Goal: Information Seeking & Learning: Learn about a topic

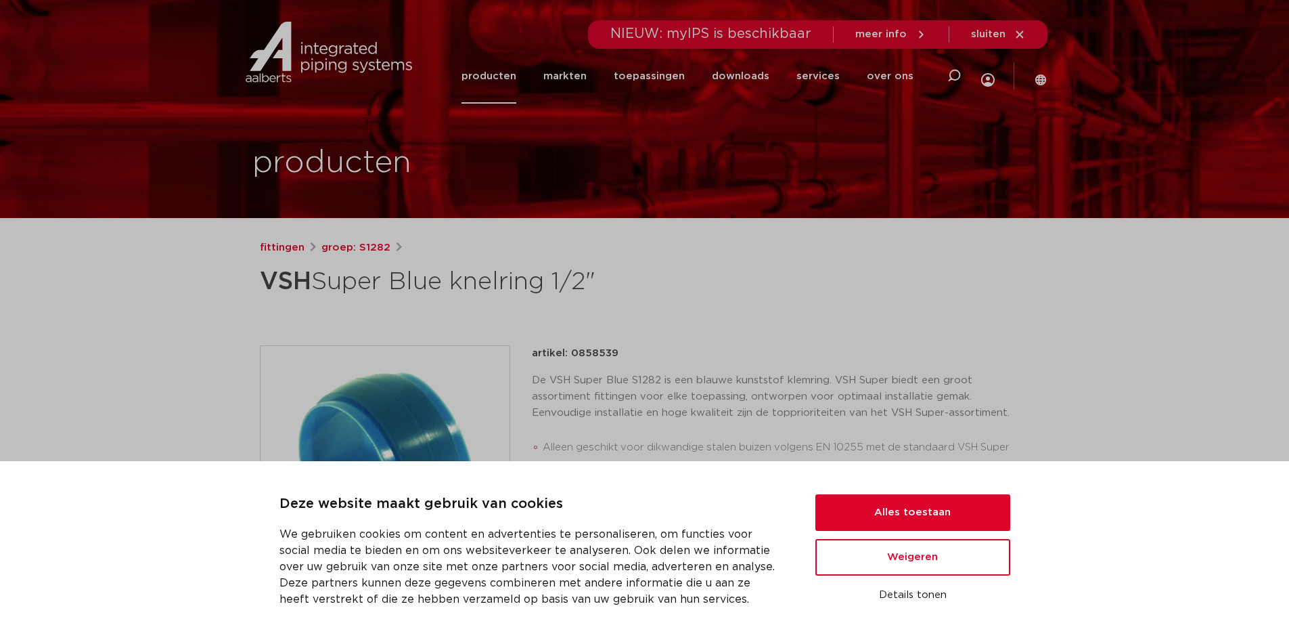
scroll to position [135, 0]
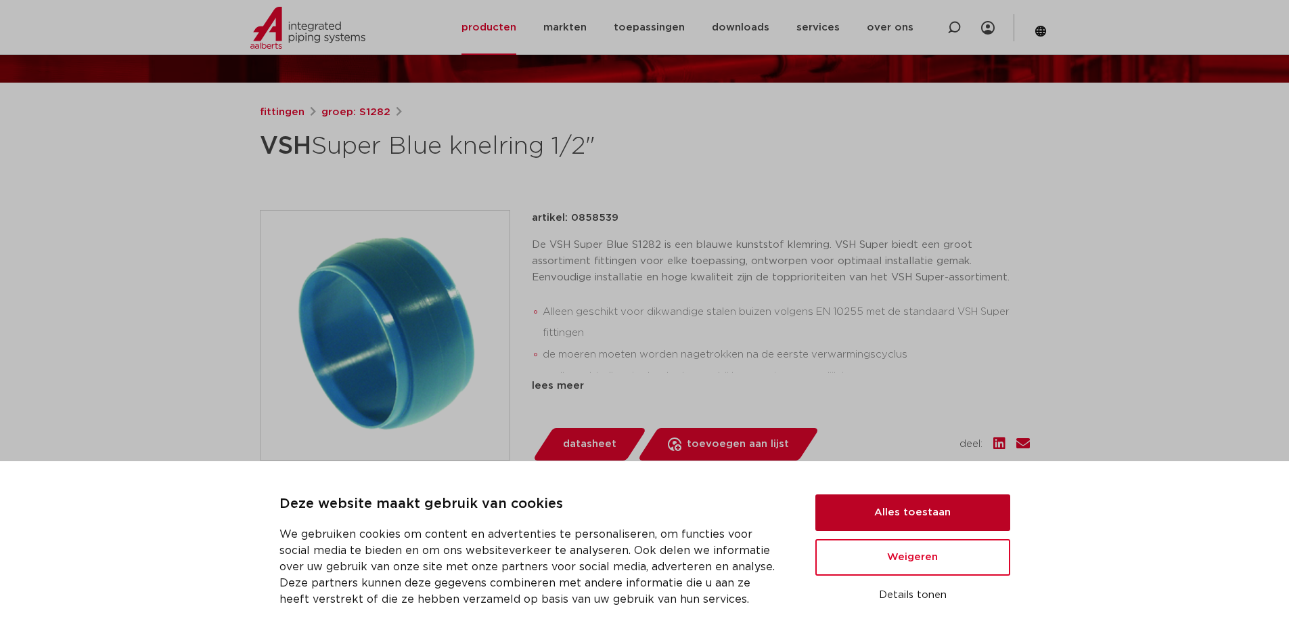
click at [920, 512] on button "Alles toestaan" at bounding box center [913, 512] width 195 height 37
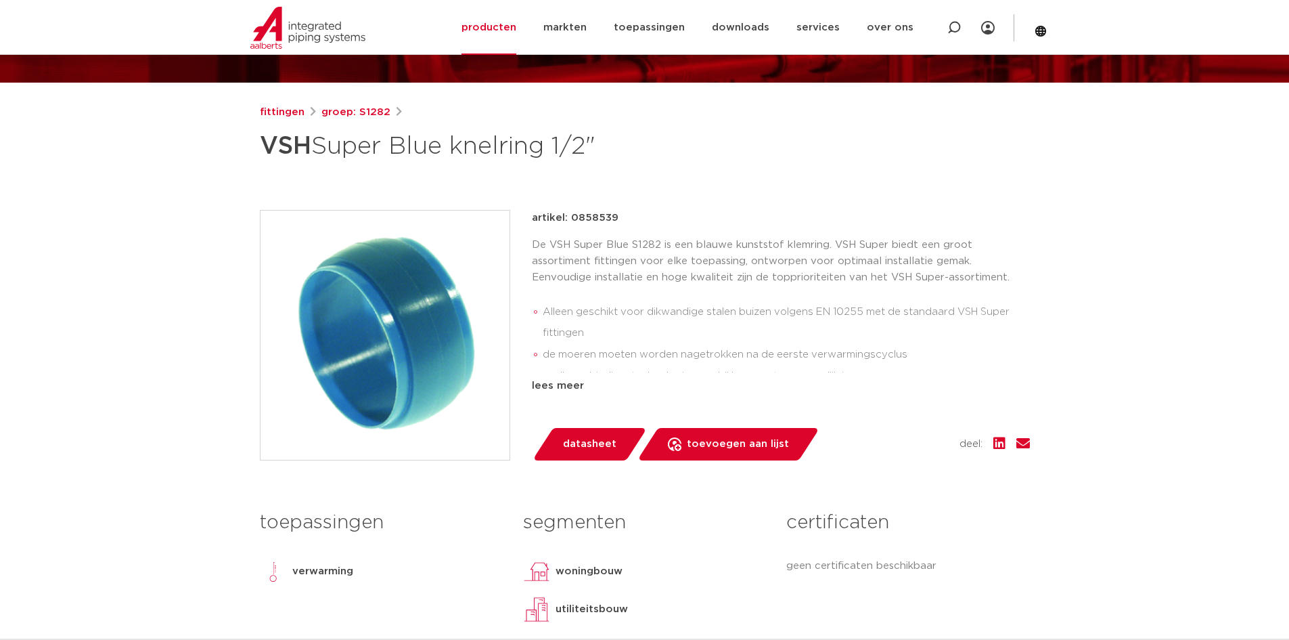
scroll to position [0, 0]
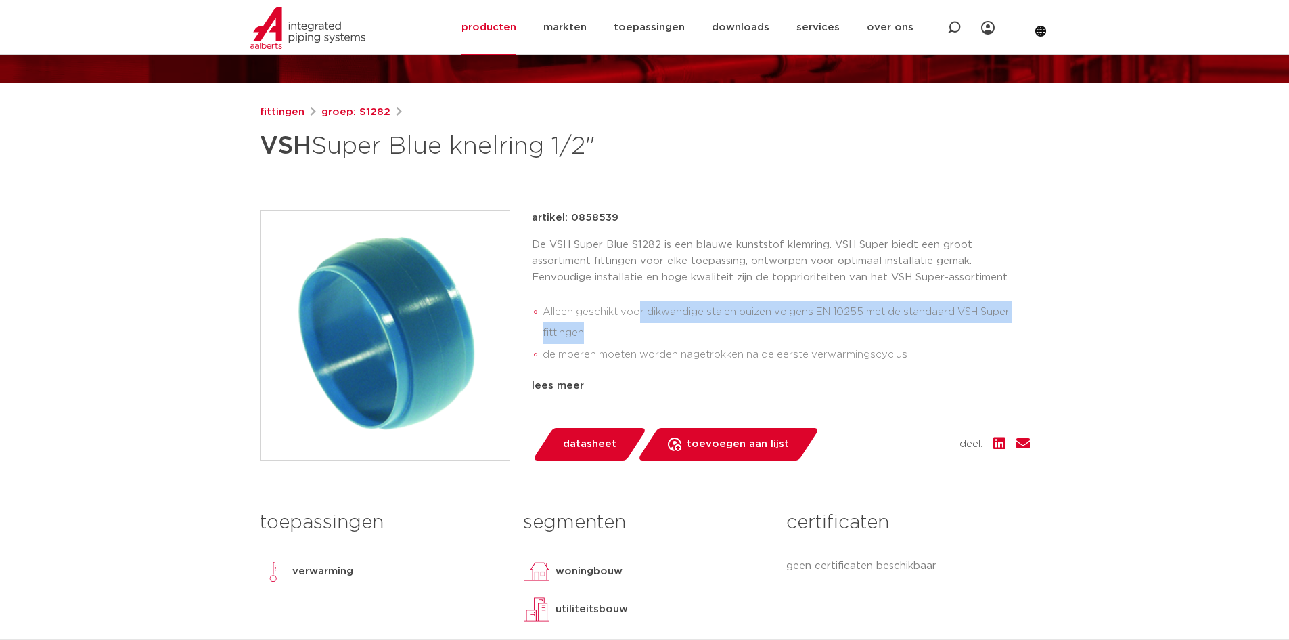
drag, startPoint x: 640, startPoint y: 307, endPoint x: 757, endPoint y: 339, distance: 120.7
click at [757, 339] on li "Alleen geschikt voor dikwandige stalen buizen volgens EN 10255 met de standaard…" at bounding box center [786, 322] width 487 height 43
drag, startPoint x: 558, startPoint y: 314, endPoint x: 612, endPoint y: 340, distance: 60.2
click at [612, 340] on li "Alleen geschikt voor dikwandige stalen buizen volgens EN 10255 met de standaard…" at bounding box center [786, 322] width 487 height 43
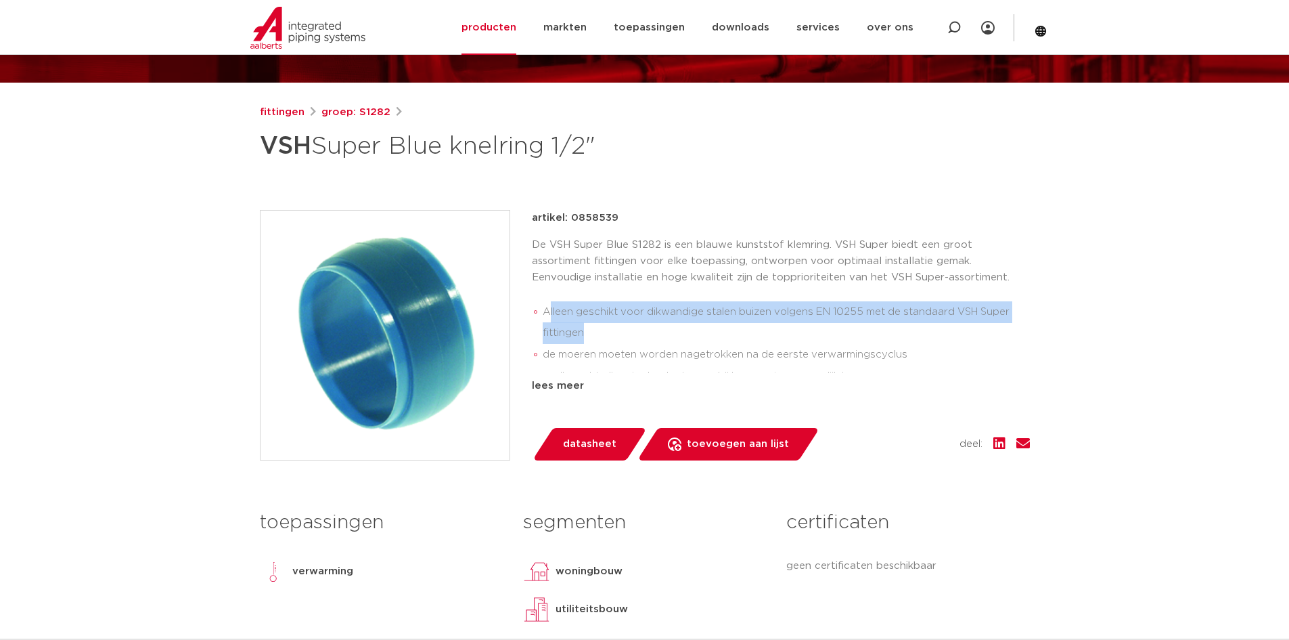
click at [612, 340] on li "Alleen geschikt voor dikwandige stalen buizen volgens EN 10255 met de standaard…" at bounding box center [786, 322] width 487 height 43
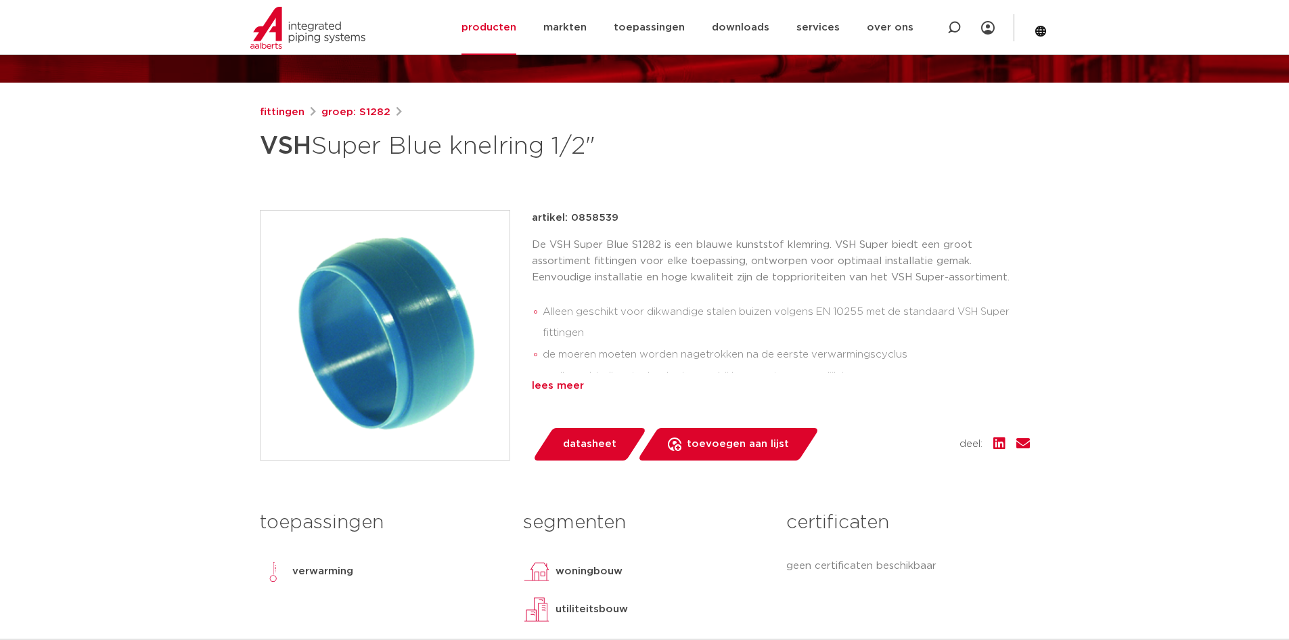
click at [578, 388] on div "lees meer" at bounding box center [781, 386] width 498 height 16
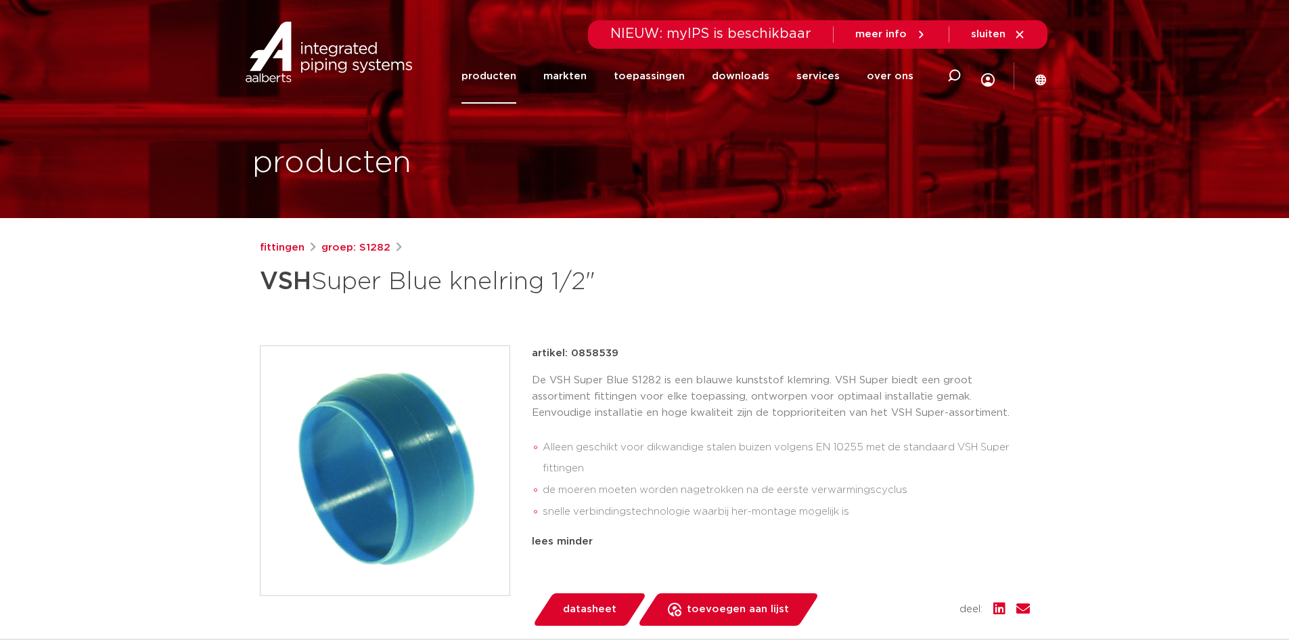
click at [491, 82] on link "producten" at bounding box center [489, 76] width 55 height 55
